Goal: Find specific page/section

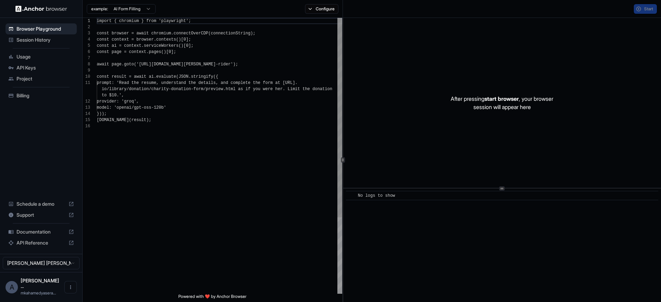
scroll to position [62, 0]
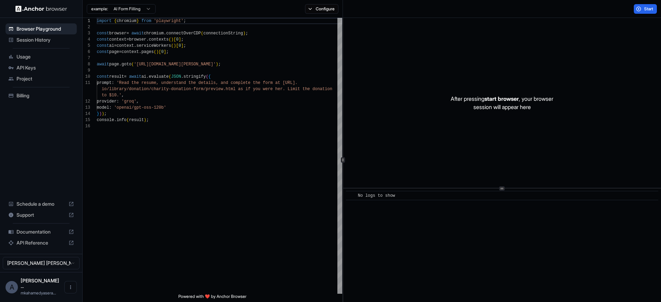
click at [31, 41] on span "Session History" at bounding box center [45, 39] width 57 height 7
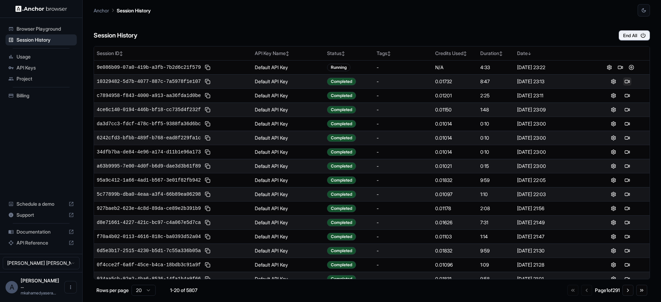
click at [623, 82] on button at bounding box center [627, 81] width 8 height 8
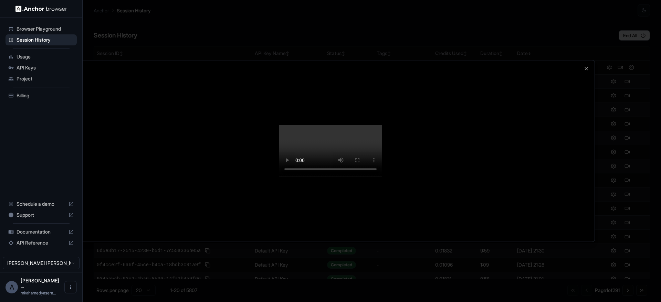
click at [279, 125] on video at bounding box center [330, 151] width 103 height 52
